Goal: Use online tool/utility: Utilize a website feature to perform a specific function

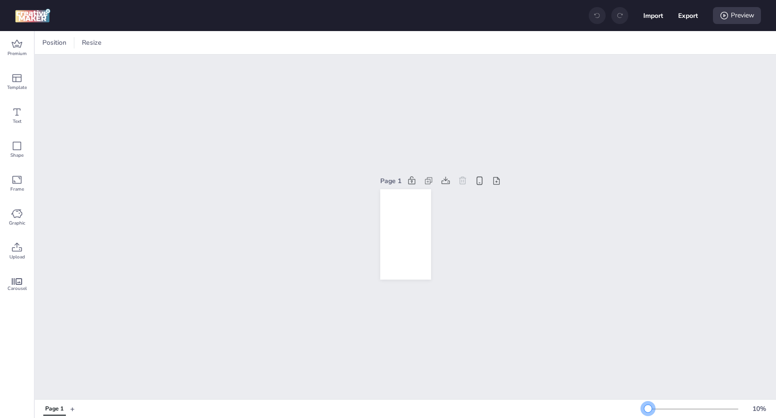
drag, startPoint x: 664, startPoint y: 409, endPoint x: 641, endPoint y: 417, distance: 24.4
click at [641, 417] on div "Page 1 + 10 %" at bounding box center [406, 408] width 742 height 19
click at [15, 45] on icon at bounding box center [16, 44] width 11 height 11
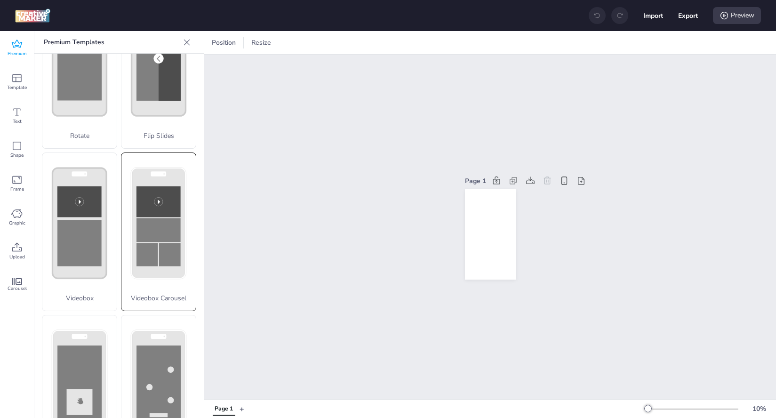
scroll to position [271, 0]
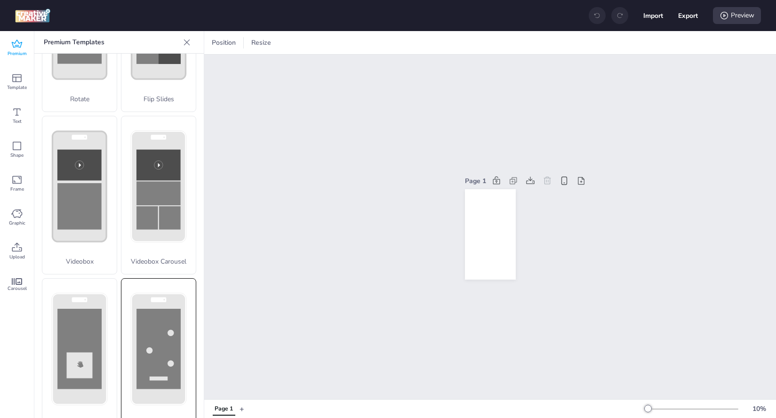
drag, startPoint x: 148, startPoint y: 288, endPoint x: 149, endPoint y: 293, distance: 5.4
click at [149, 309] on rect at bounding box center [159, 349] width 44 height 80
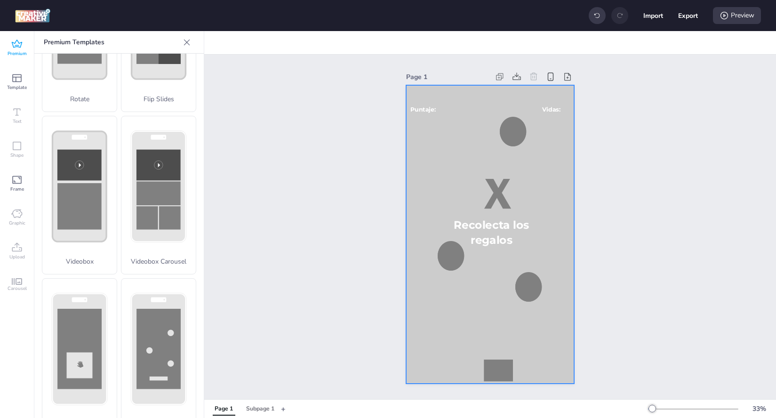
click at [436, 175] on div at bounding box center [490, 234] width 168 height 298
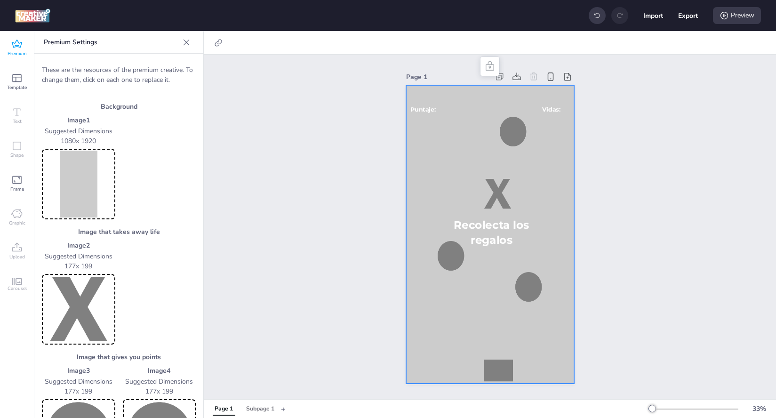
click at [79, 188] on img at bounding box center [79, 184] width 70 height 67
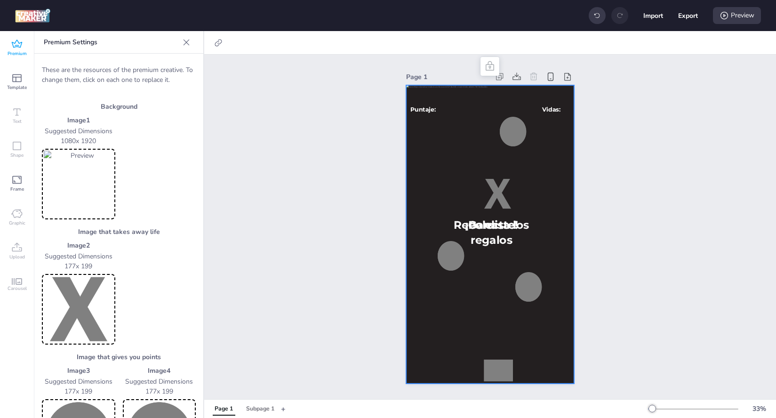
click at [77, 325] on img at bounding box center [79, 309] width 70 height 67
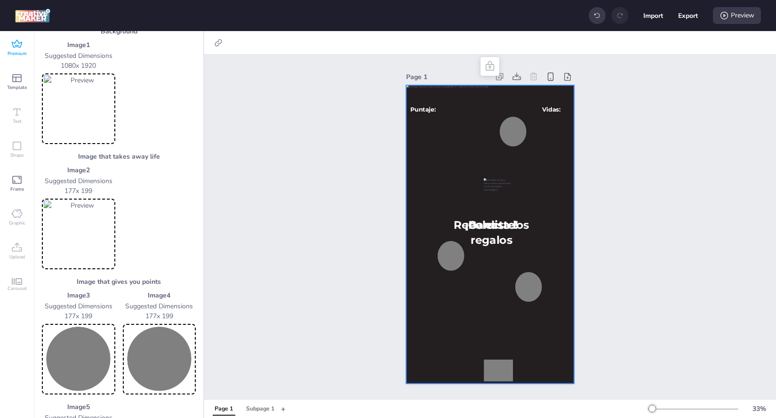
scroll to position [171, 0]
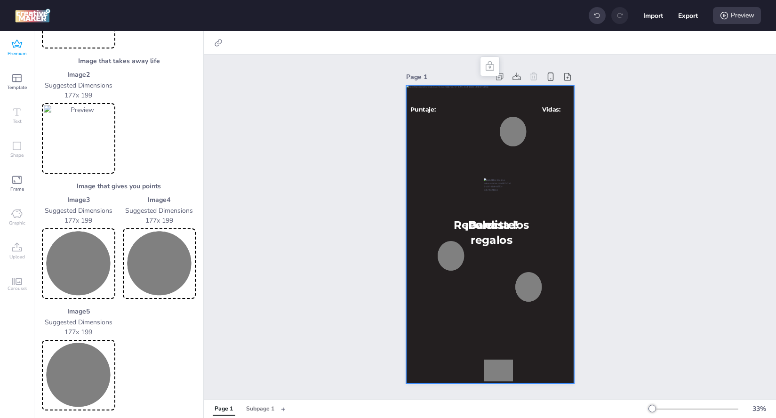
click at [86, 258] on img at bounding box center [79, 263] width 70 height 67
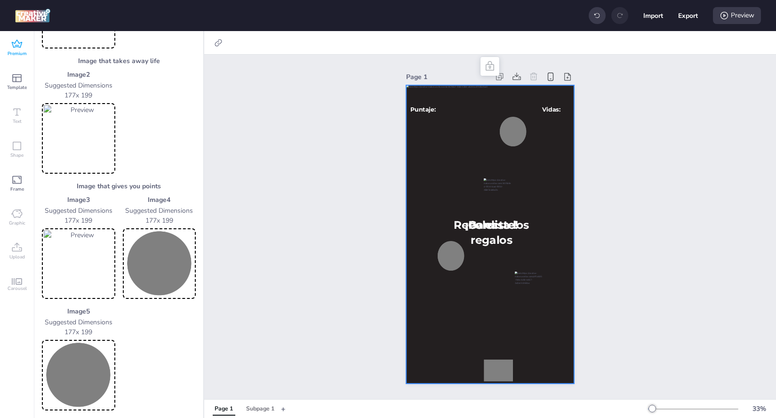
click at [147, 269] on img at bounding box center [160, 263] width 70 height 67
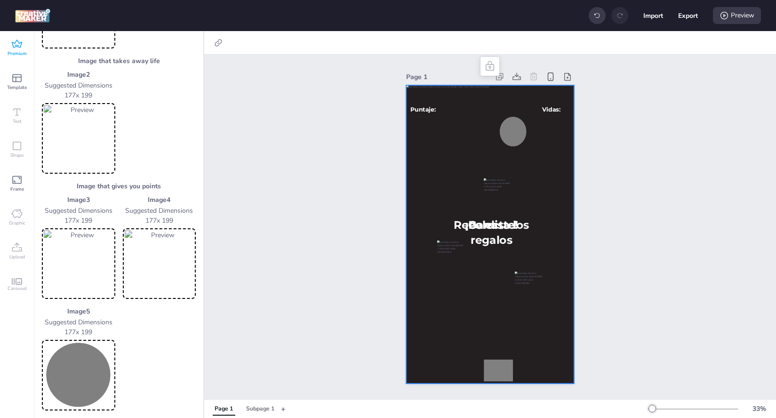
click at [86, 368] on img at bounding box center [79, 375] width 70 height 67
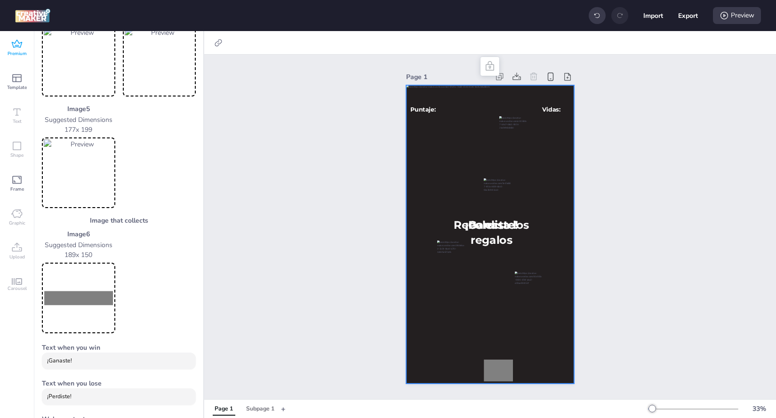
scroll to position [425, 0]
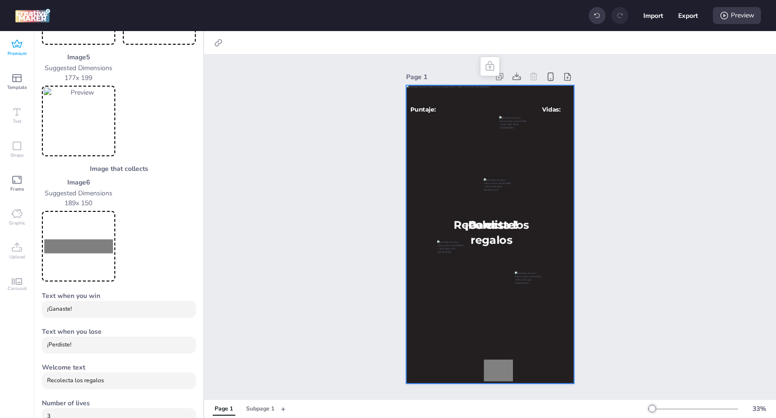
click at [80, 236] on img at bounding box center [79, 246] width 70 height 67
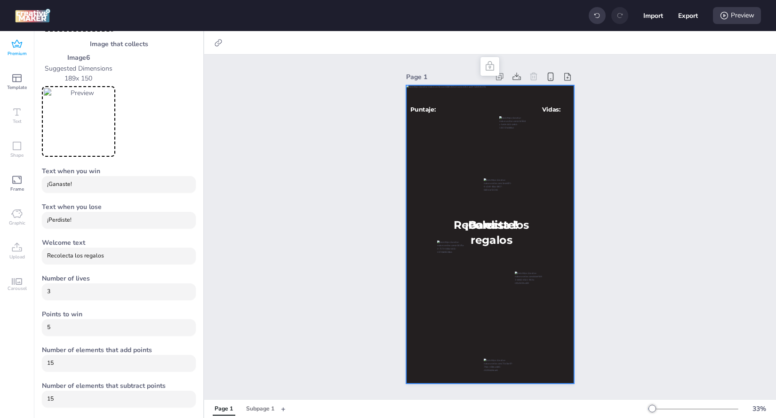
scroll to position [550, 0]
drag, startPoint x: 105, startPoint y: 256, endPoint x: 1, endPoint y: 261, distance: 103.7
click at [1, 261] on div "Premium Template Text Shape Frame Graphic Upload Carousel Premium Templates Dep…" at bounding box center [102, 224] width 204 height 387
click at [82, 253] on input "Recolecta los regalos" at bounding box center [119, 255] width 144 height 8
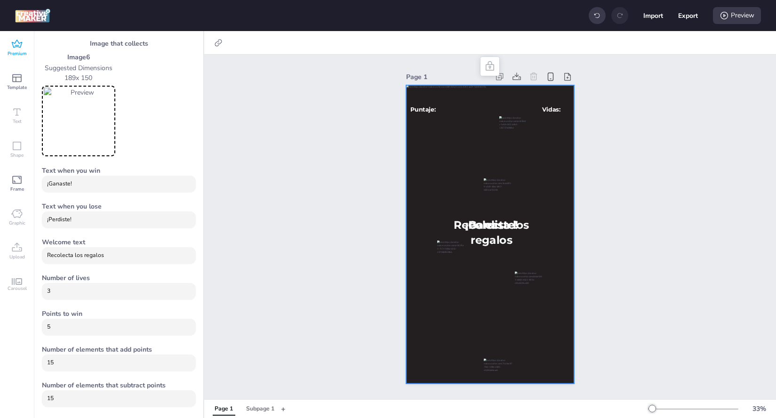
click at [82, 253] on input "Recolecta los regalos" at bounding box center [119, 255] width 144 height 8
type input "Atrapa a la familia de [PERSON_NAME]"
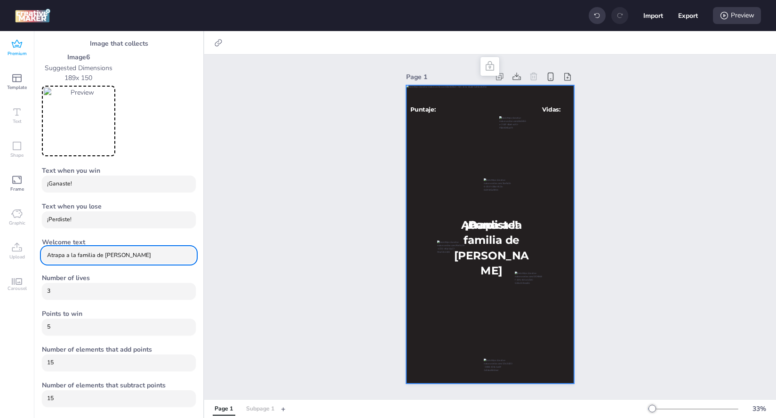
click at [259, 410] on div "Subpage 1" at bounding box center [260, 409] width 28 height 8
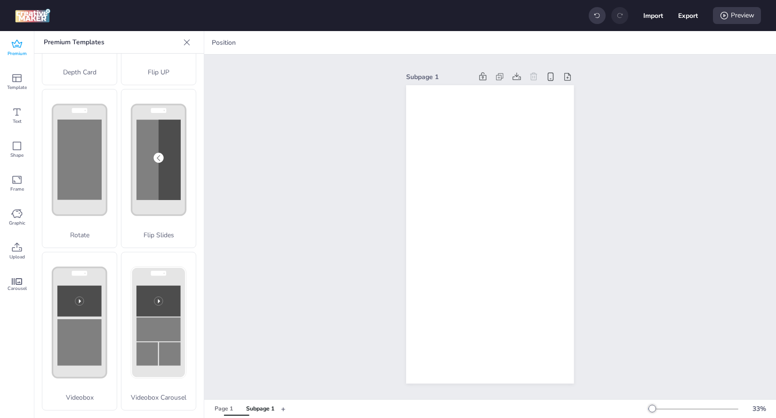
scroll to position [115, 0]
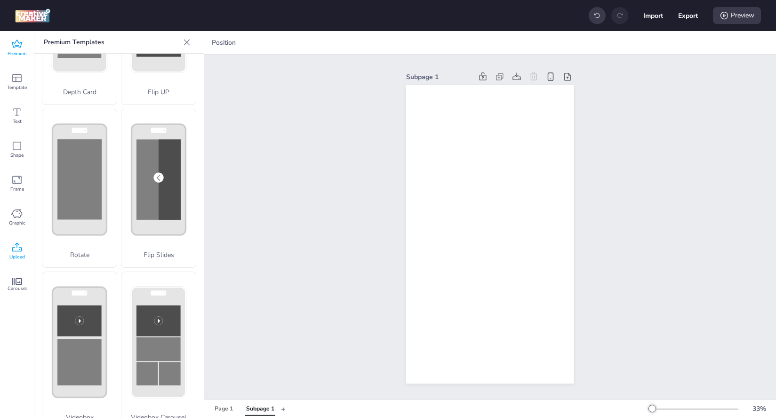
click at [14, 252] on icon at bounding box center [16, 247] width 11 height 11
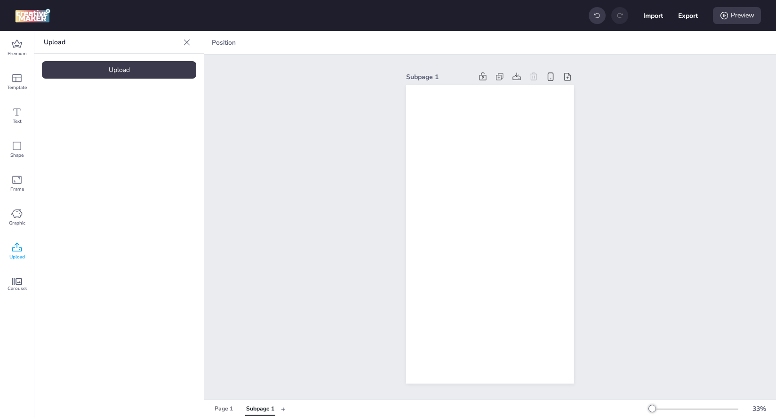
click at [93, 67] on div "Upload" at bounding box center [119, 69] width 154 height 17
click at [83, 137] on img at bounding box center [79, 132] width 57 height 10
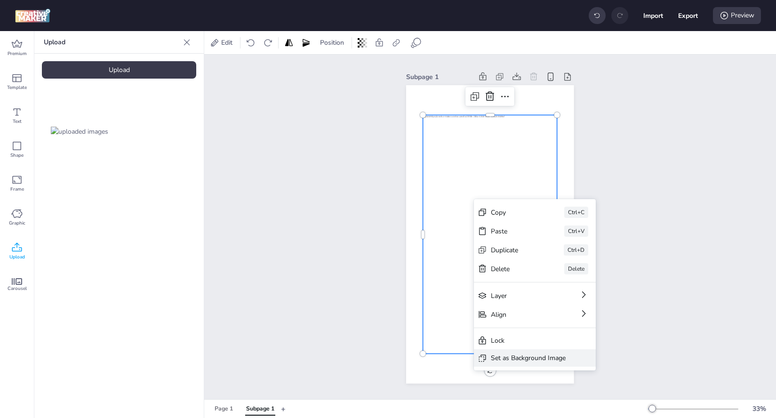
click at [525, 355] on div "Set as Background Image" at bounding box center [528, 358] width 75 height 10
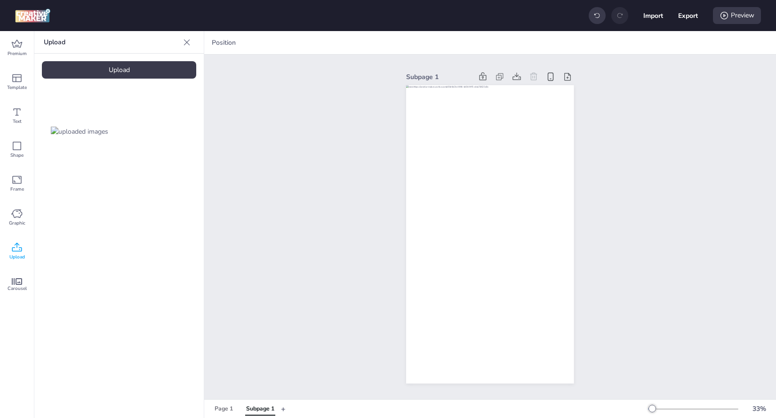
click at [315, 248] on div "Subpage 1" at bounding box center [490, 227] width 572 height 345
click at [742, 16] on div "Preview" at bounding box center [737, 15] width 48 height 17
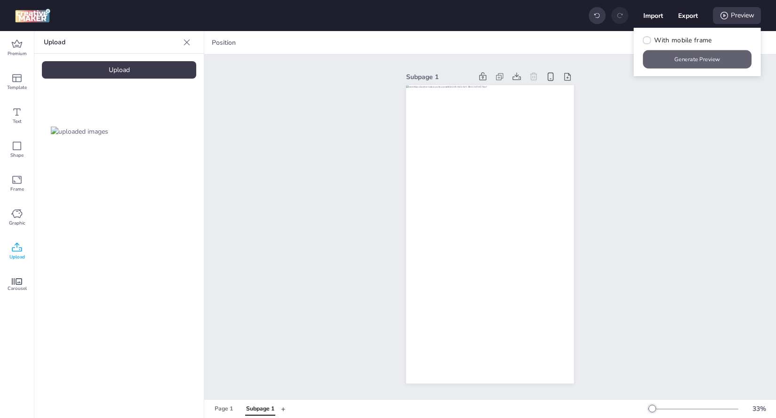
click at [698, 66] on button "Generate Preview" at bounding box center [698, 59] width 109 height 18
